Goal: Ask a question

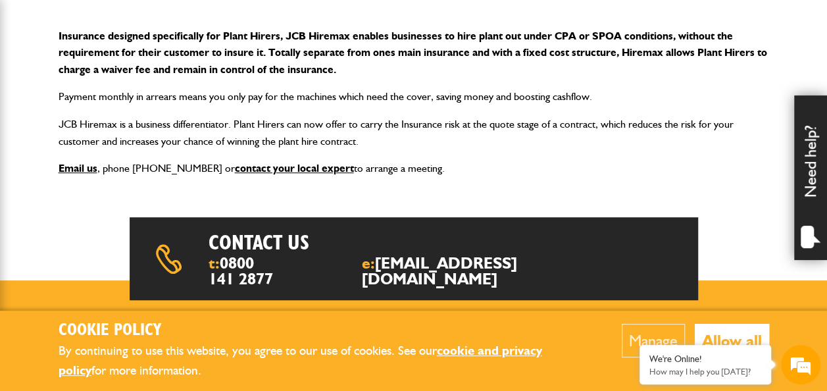
scroll to position [286, 0]
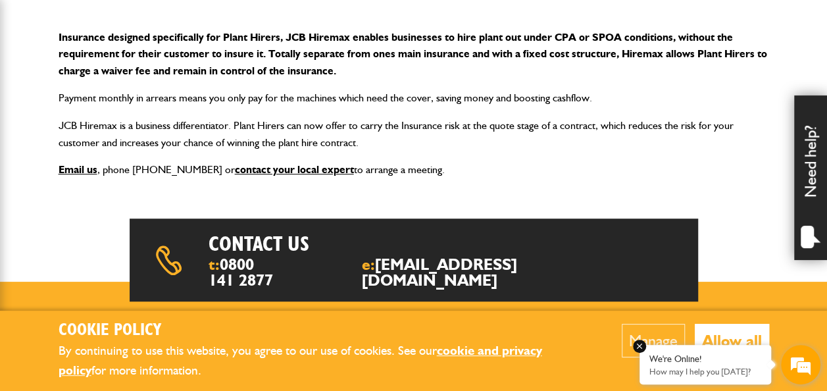
click at [759, 364] on div "We're Online! How may I help you [DATE]?" at bounding box center [706, 364] width 132 height 39
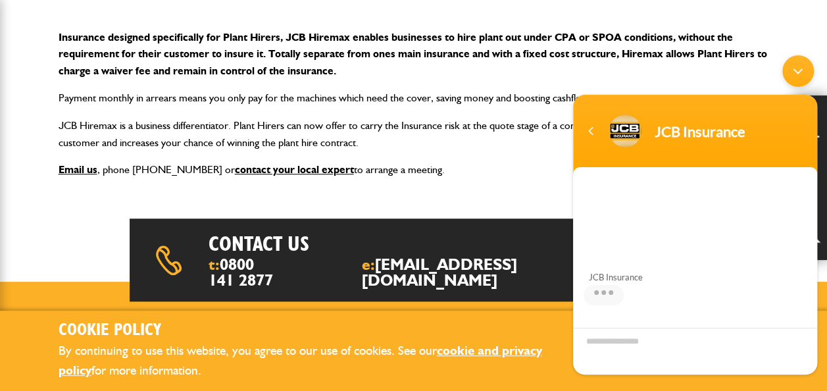
scroll to position [189, 0]
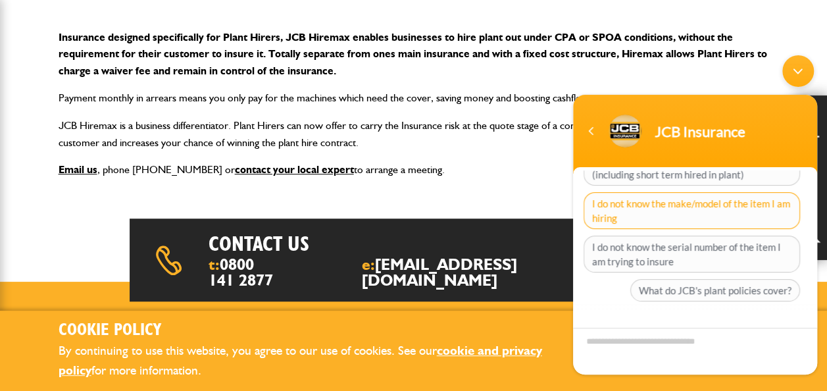
click at [645, 209] on span "I do not know the make/model of the item I am hiring" at bounding box center [692, 210] width 216 height 37
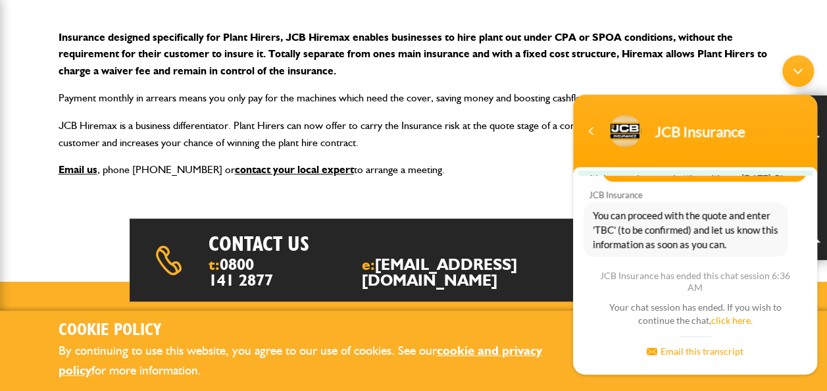
scroll to position [268, 0]
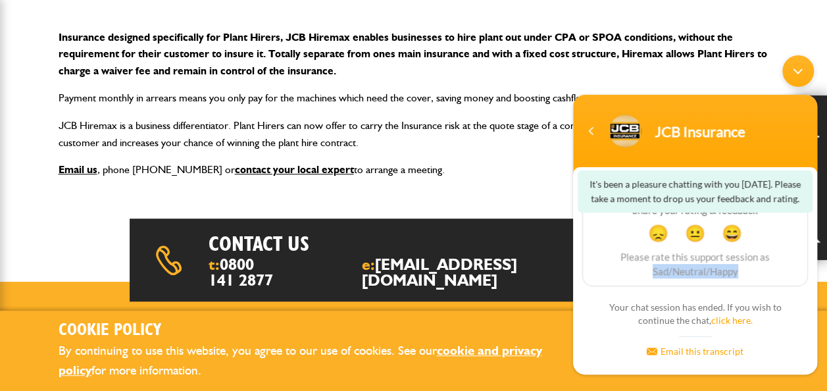
drag, startPoint x: 814, startPoint y: 259, endPoint x: 814, endPoint y: 276, distance: 17.8
click at [814, 276] on div "JCB Insurance Hi, welcome to JCB Insurance, how may I help you? You I do not kn…" at bounding box center [695, 99] width 244 height 374
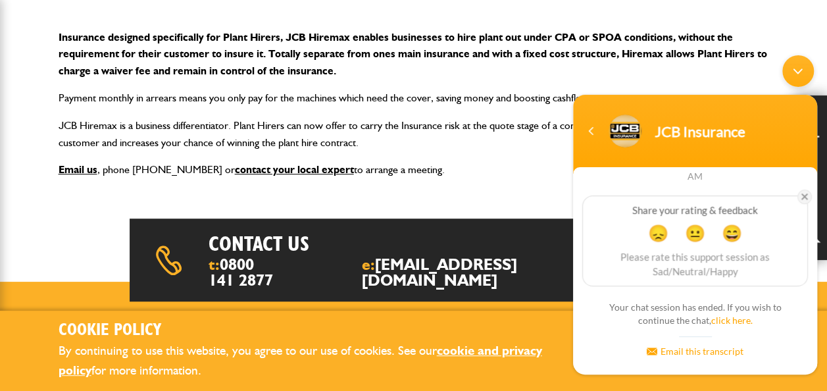
click at [800, 191] on em at bounding box center [804, 196] width 14 height 14
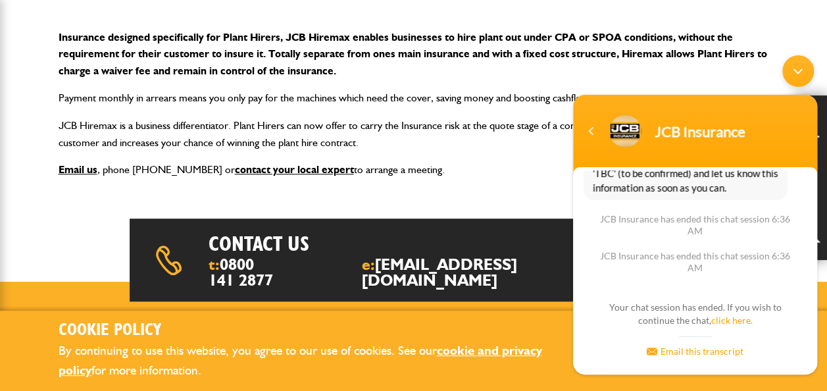
scroll to position [176, 0]
click at [814, 251] on div "JCB Insurance Hi, welcome to JCB Insurance, how may I help you? You I do not kn…" at bounding box center [695, 145] width 244 height 283
drag, startPoint x: 814, startPoint y: 251, endPoint x: 815, endPoint y: 217, distance: 33.6
click at [815, 217] on div "JCB Insurance Hi, welcome to JCB Insurance, how may I help you? You I do not kn…" at bounding box center [695, 230] width 244 height 120
drag, startPoint x: 815, startPoint y: 217, endPoint x: 726, endPoint y: 215, distance: 88.8
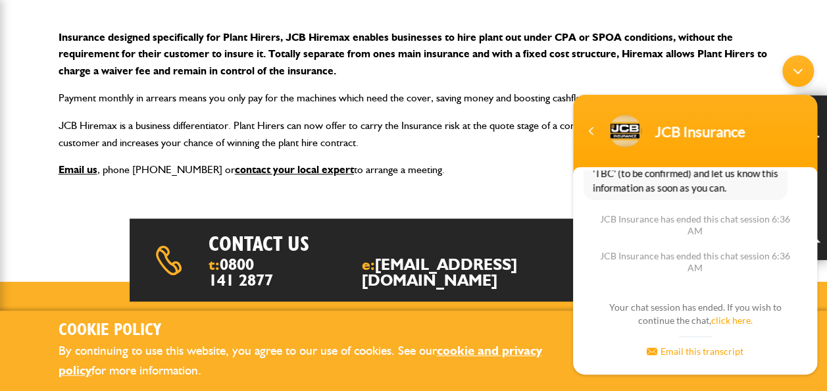
click at [726, 215] on div "JCB Insurance has ended this chat session 6:36 AM" at bounding box center [695, 225] width 198 height 24
click at [697, 182] on span "You can proceed with the quote and enter 'TBC' (to be confirmed) and let us kno…" at bounding box center [686, 172] width 186 height 43
